Goal: Information Seeking & Learning: Check status

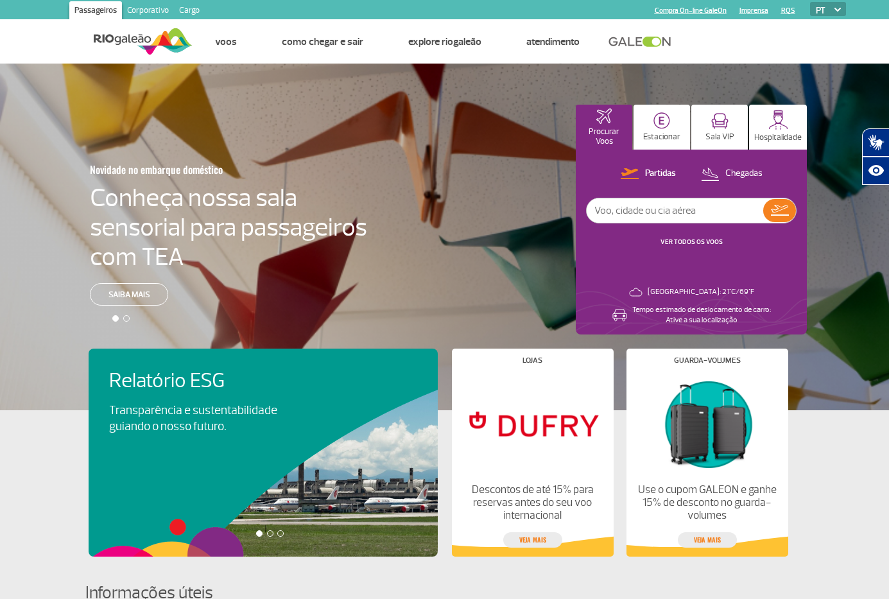
click at [705, 237] on link "VER TODOS OS VOOS" at bounding box center [691, 241] width 62 height 8
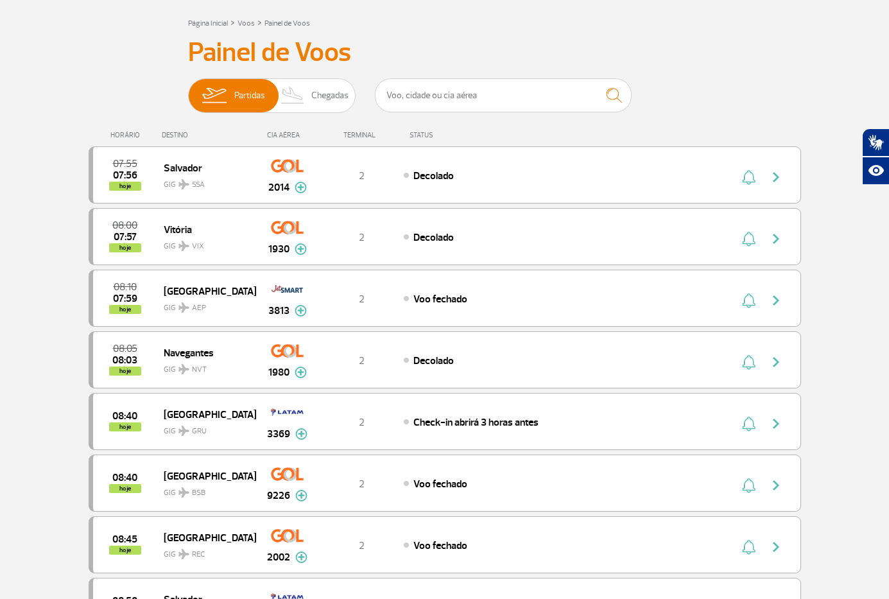
scroll to position [128, 0]
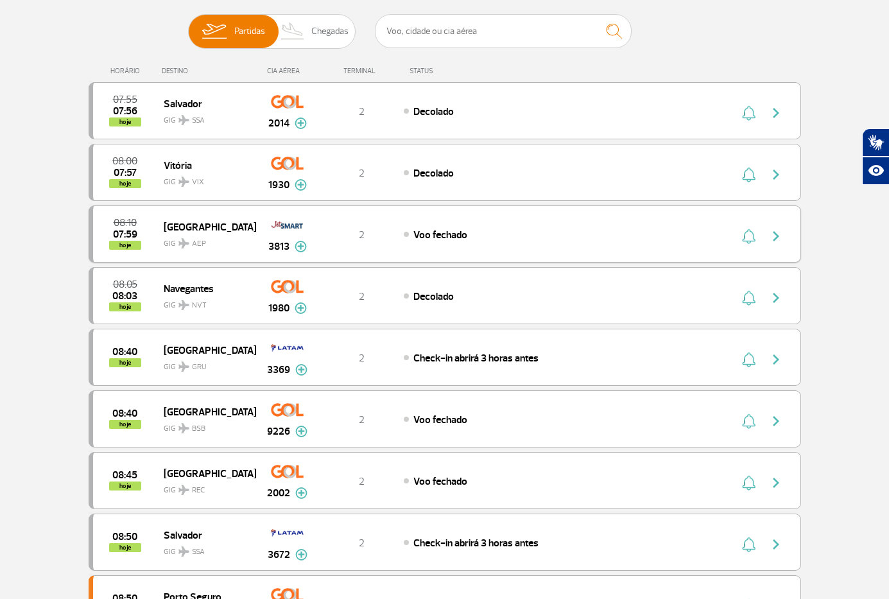
click at [779, 235] on img "button" at bounding box center [775, 235] width 15 height 15
click at [297, 244] on img at bounding box center [301, 247] width 12 height 12
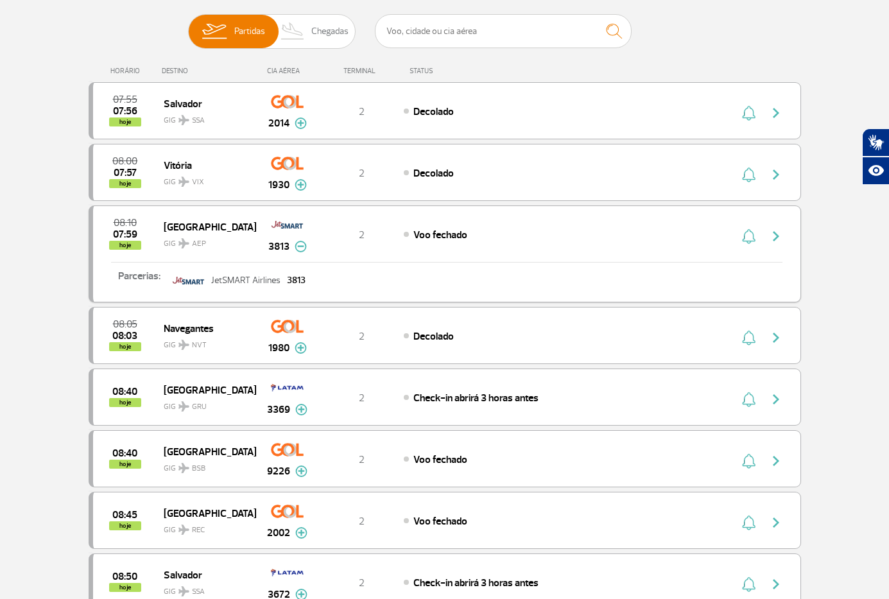
click at [297, 244] on img at bounding box center [301, 247] width 12 height 12
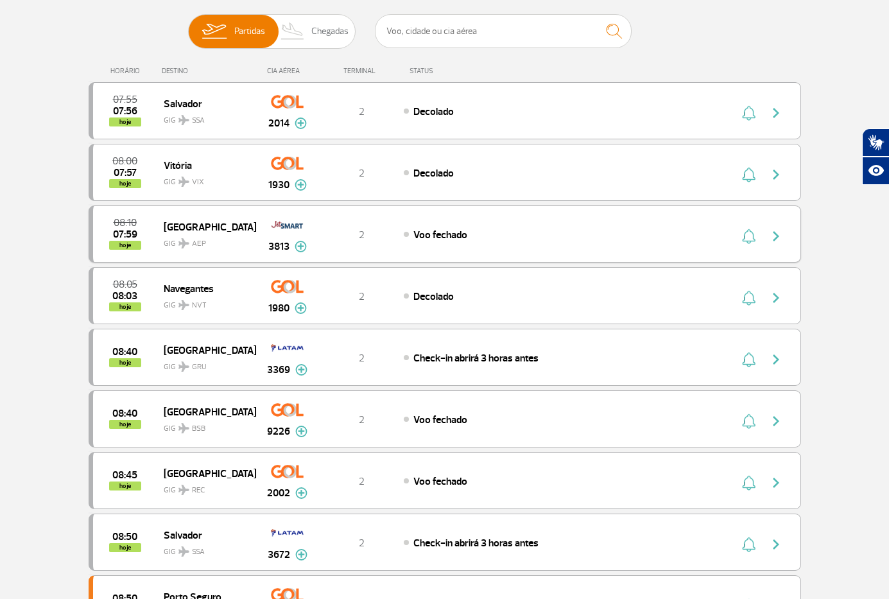
click at [773, 234] on img "button" at bounding box center [775, 235] width 15 height 15
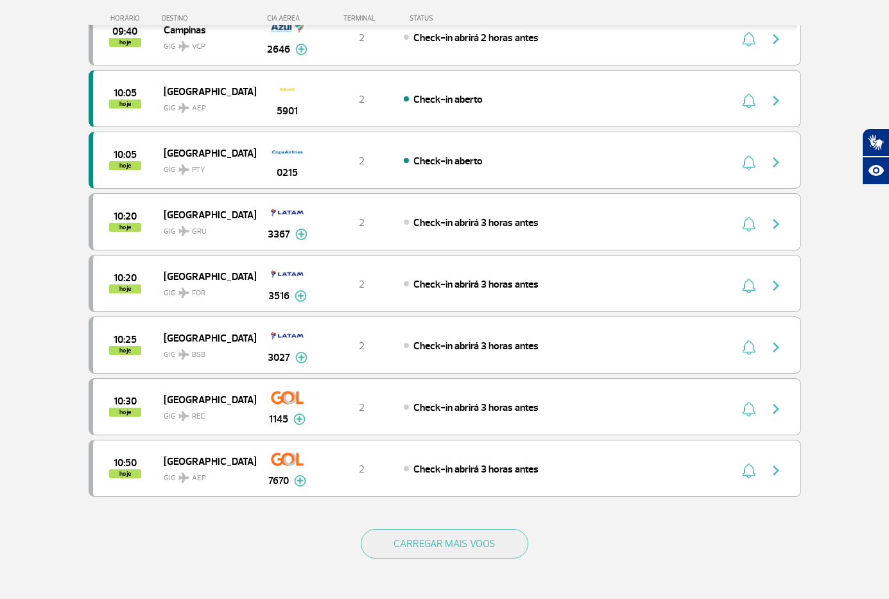
scroll to position [963, 0]
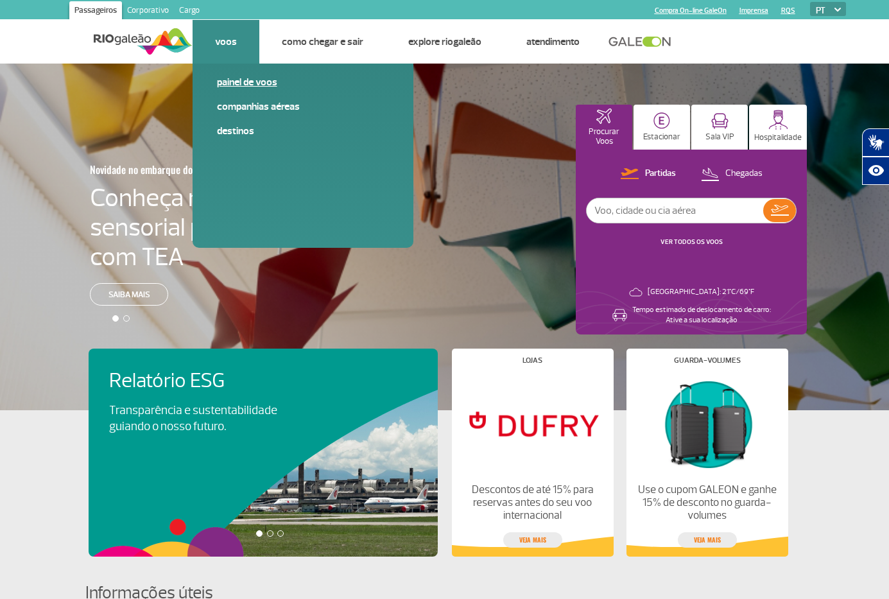
click at [245, 81] on link "Painel de voos" at bounding box center [303, 82] width 172 height 14
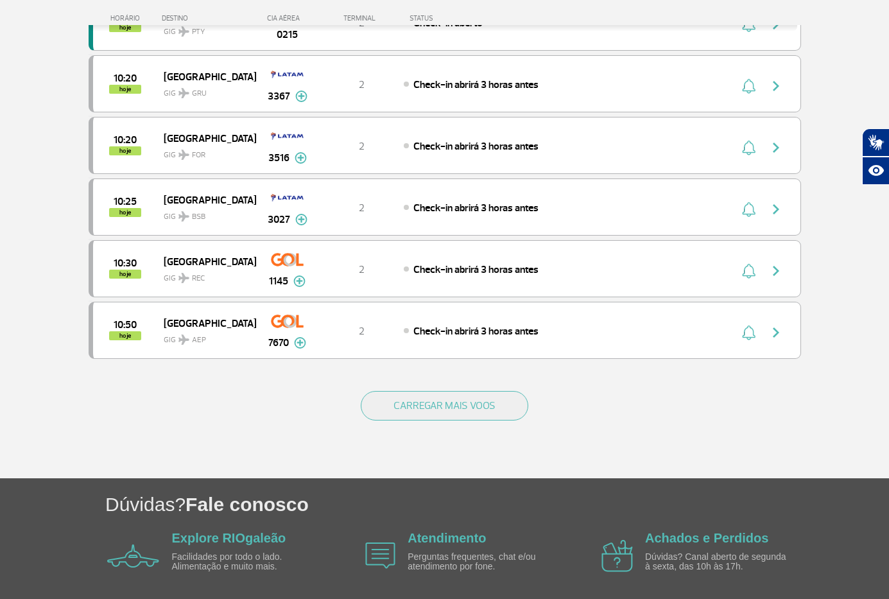
scroll to position [1140, 0]
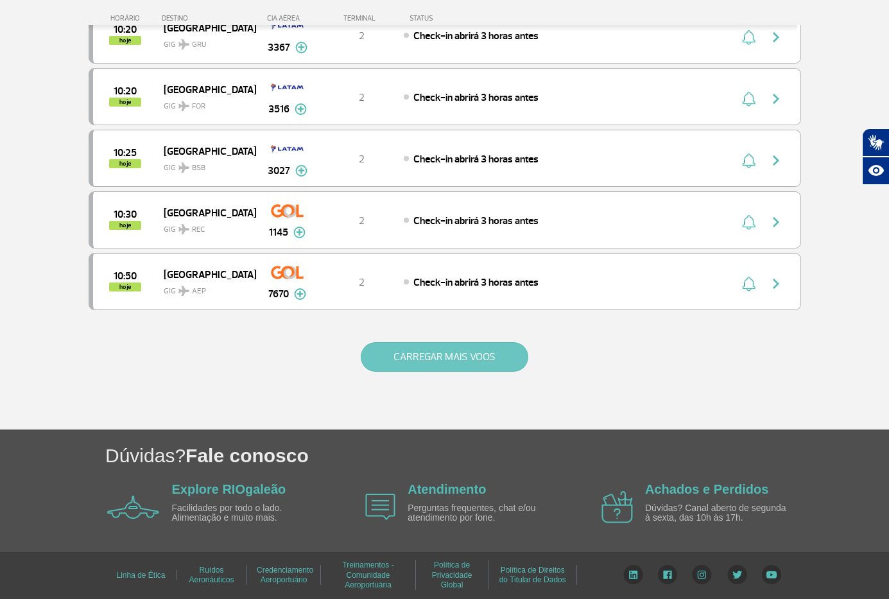
click at [454, 348] on button "CARREGAR MAIS VOOS" at bounding box center [445, 357] width 168 height 30
